Goal: Check status: Check status

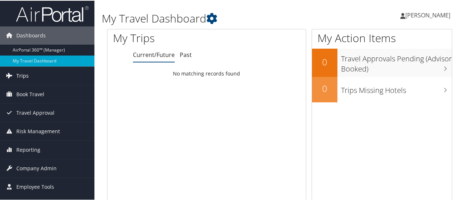
click at [26, 74] on span "Trips" at bounding box center [22, 75] width 12 height 18
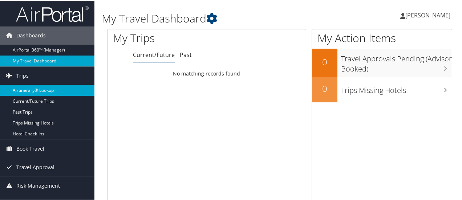
click at [46, 88] on link "Airtinerary® Lookup" at bounding box center [47, 89] width 94 height 11
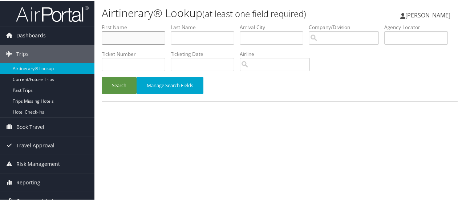
click at [126, 36] on input "text" at bounding box center [134, 37] width 64 height 13
type input "Christopher"
type input "Murray"
click at [102, 76] on button "Search" at bounding box center [119, 84] width 35 height 17
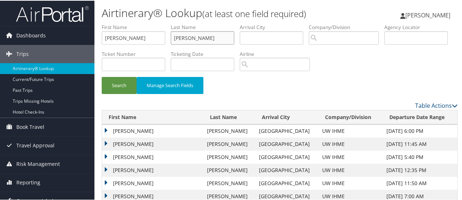
scroll to position [36, 0]
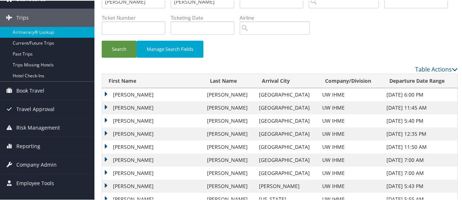
click at [104, 117] on td "CHRISTOPHER JAMES LIVINGSTONE" at bounding box center [152, 120] width 101 height 13
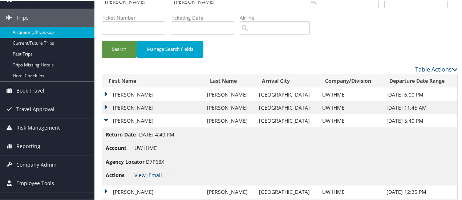
click at [137, 177] on link "View" at bounding box center [139, 174] width 11 height 7
click at [106, 104] on td "CHRISTOPHER JAMES LIVINGSTONE" at bounding box center [152, 107] width 101 height 13
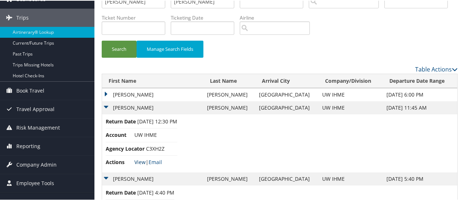
click at [137, 161] on link "View" at bounding box center [139, 161] width 11 height 7
click at [106, 94] on td "CHRISTOPHER JAMES LIVINGSTONE" at bounding box center [152, 94] width 101 height 13
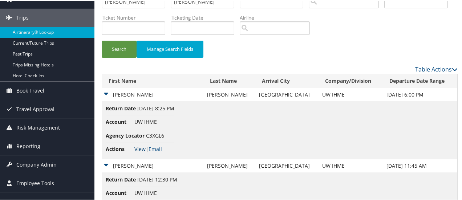
click at [138, 150] on link "View" at bounding box center [139, 148] width 11 height 7
click at [107, 164] on td "CHRISTOPHER JAMES LIVINGSTONE" at bounding box center [152, 165] width 101 height 13
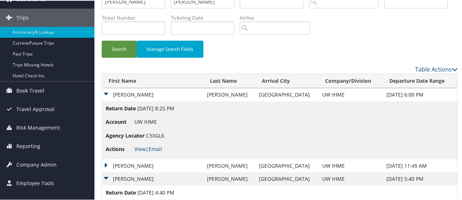
click at [106, 93] on td "CHRISTOPHER JAMES LIVINGSTONE" at bounding box center [152, 94] width 101 height 13
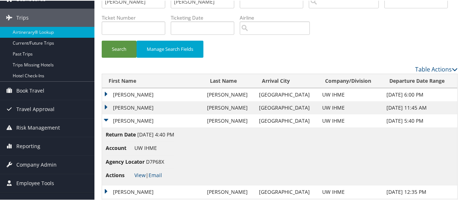
click at [105, 119] on td "CHRISTOPHER JAMES LIVINGSTONE" at bounding box center [152, 120] width 101 height 13
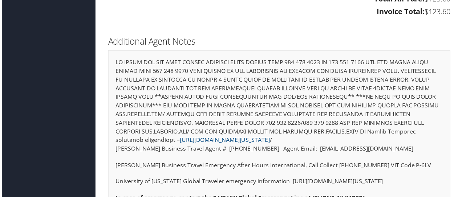
scroll to position [835, 0]
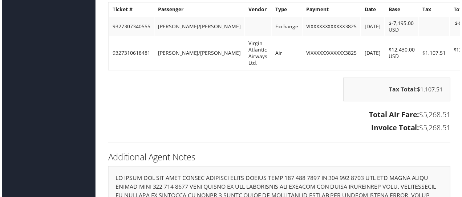
scroll to position [872, 0]
